Goal: Information Seeking & Learning: Find specific page/section

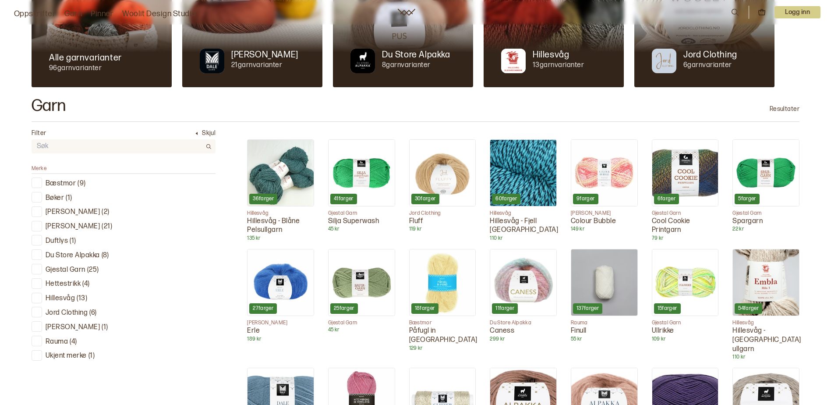
scroll to position [175, 0]
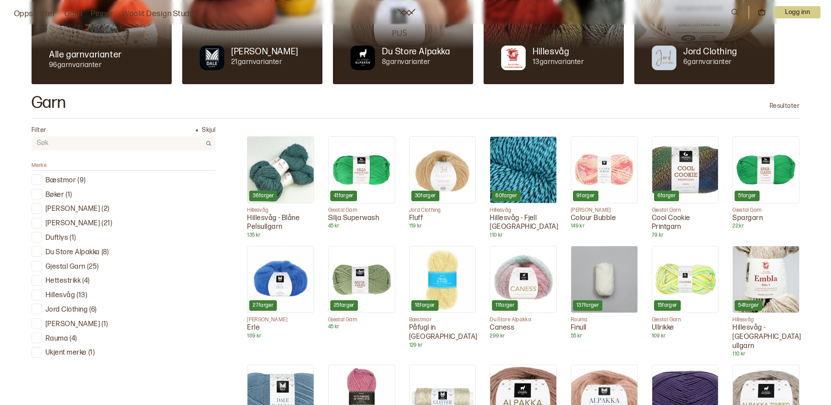
click at [82, 142] on input "text" at bounding box center [117, 143] width 170 height 13
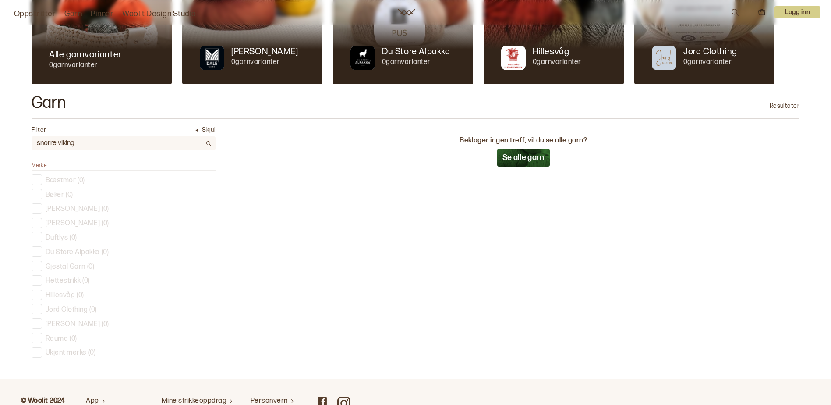
drag, startPoint x: 58, startPoint y: 143, endPoint x: 95, endPoint y: 148, distance: 37.5
click at [95, 148] on input "snorre viking" at bounding box center [117, 143] width 170 height 13
type input "snorre"
drag, startPoint x: 36, startPoint y: 145, endPoint x: 118, endPoint y: 141, distance: 82.0
click at [118, 141] on input "snorre" at bounding box center [117, 143] width 170 height 13
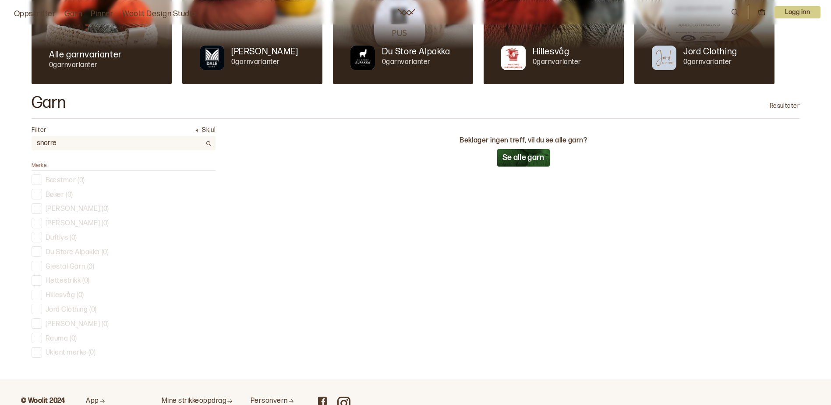
click at [92, 53] on p "Alle garnvarianter" at bounding box center [85, 55] width 73 height 12
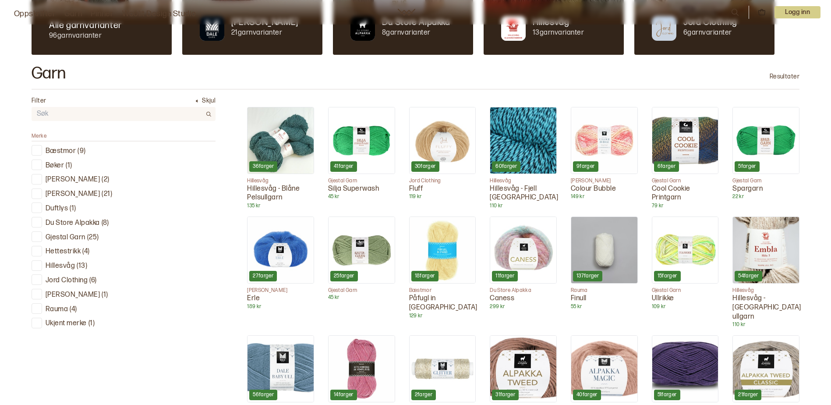
scroll to position [219, 0]
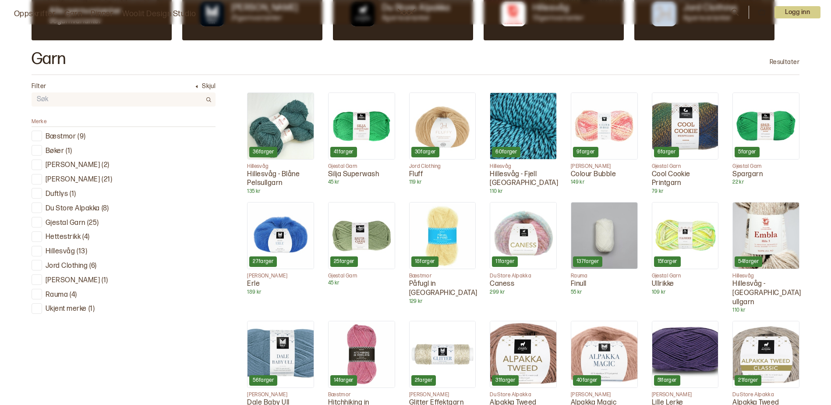
click at [78, 103] on input "text" at bounding box center [117, 99] width 170 height 13
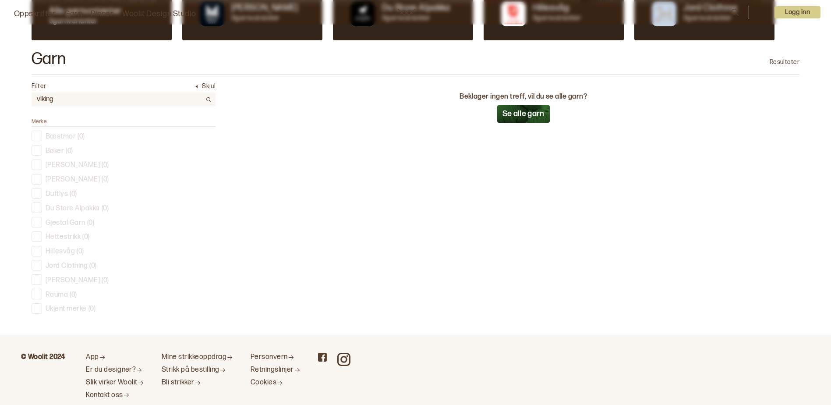
drag, startPoint x: 62, startPoint y: 97, endPoint x: -2, endPoint y: 117, distance: 66.5
click at [0, 117] on html "Oppskrifter Garn Pinner Woolit Design Studio 0 Logg inn Alle garnvarianter 0 ga…" at bounding box center [415, 109] width 831 height 657
type input "snorre"
click at [525, 114] on button "Se alle garn" at bounding box center [523, 114] width 53 height 18
